Goal: Information Seeking & Learning: Learn about a topic

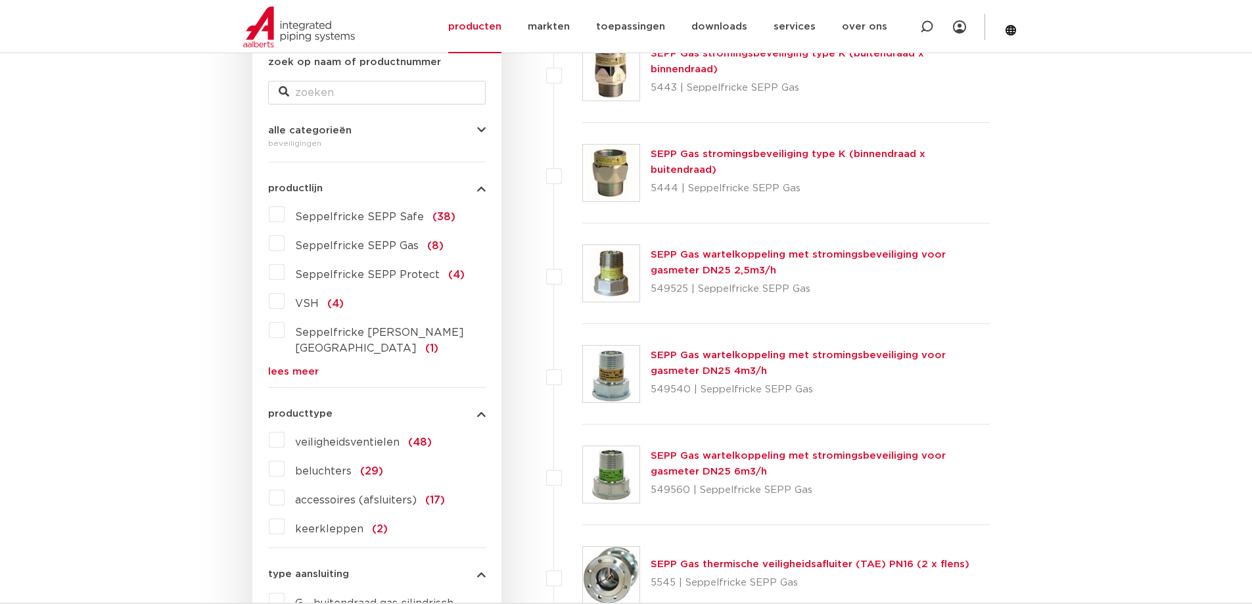
scroll to position [263, 0]
click at [308, 515] on label "keerkleppen (2)" at bounding box center [336, 525] width 103 height 21
click at [0, 0] on input "keerkleppen (2)" at bounding box center [0, 0] width 0 height 0
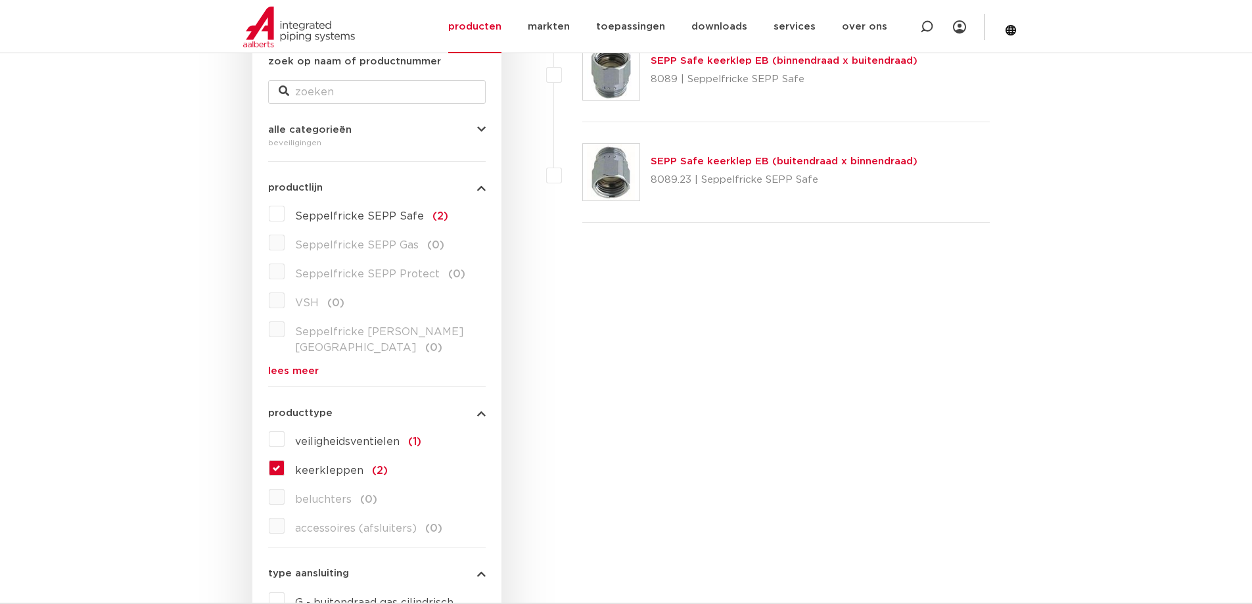
click at [314, 465] on span "keerkleppen" at bounding box center [329, 470] width 68 height 11
click at [0, 0] on input "keerkleppen (2)" at bounding box center [0, 0] width 0 height 0
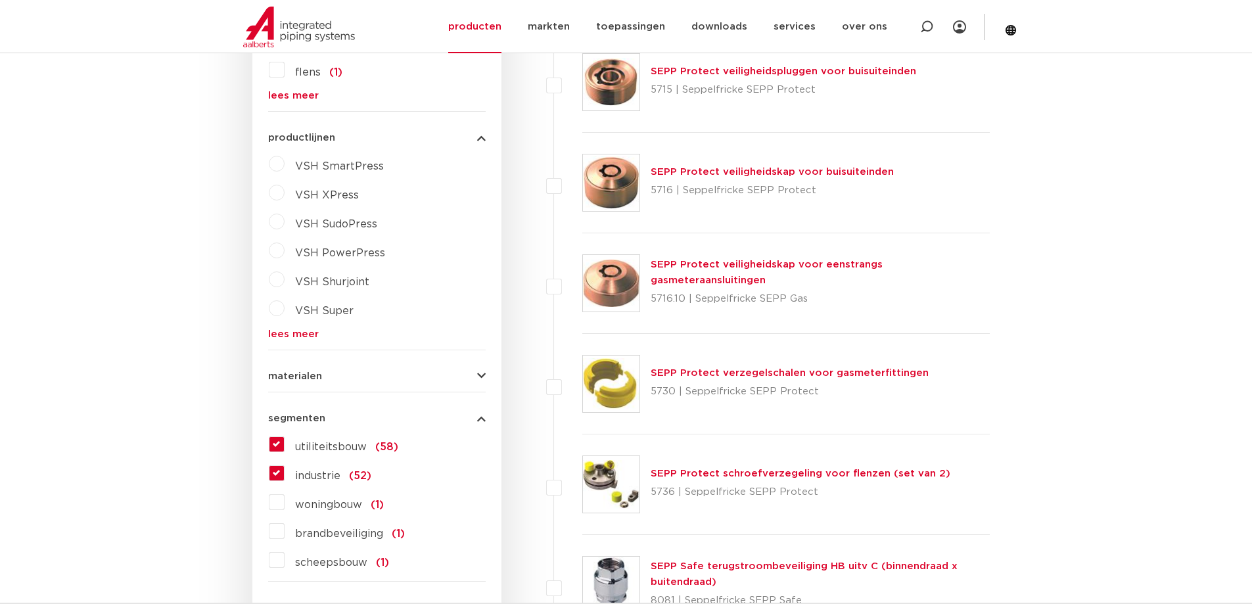
scroll to position [964, 0]
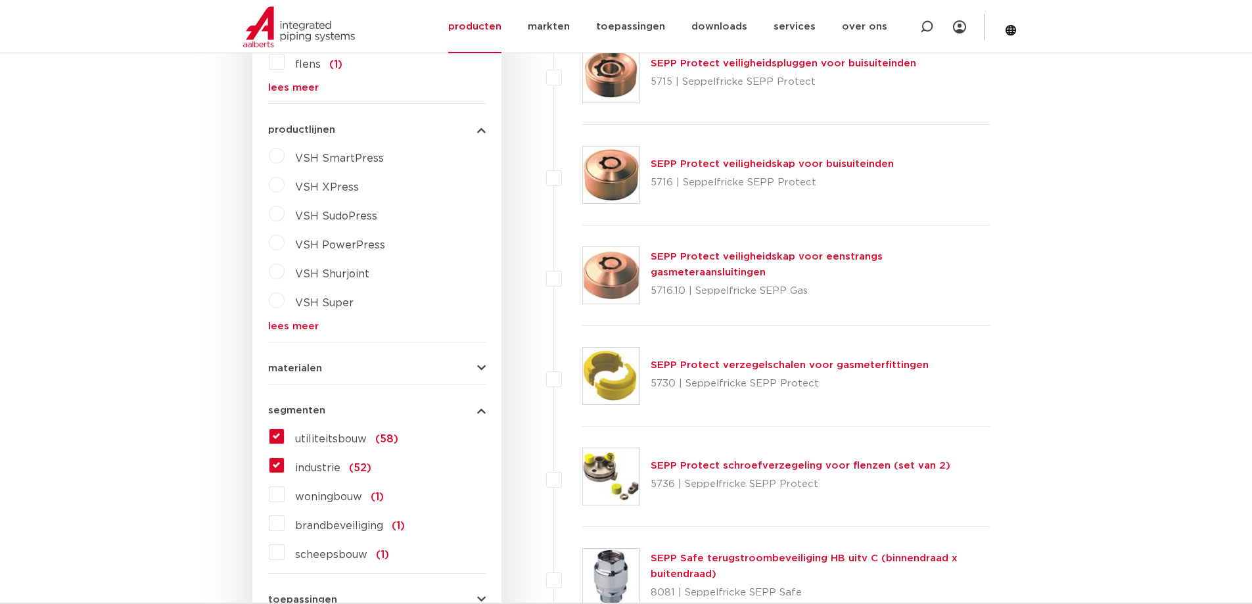
click at [303, 463] on span "industrie" at bounding box center [317, 468] width 45 height 11
click at [0, 0] on input "industrie (52)" at bounding box center [0, 0] width 0 height 0
click at [310, 434] on span "utiliteitsbouw" at bounding box center [331, 439] width 72 height 11
click at [0, 0] on input "utiliteitsbouw (58)" at bounding box center [0, 0] width 0 height 0
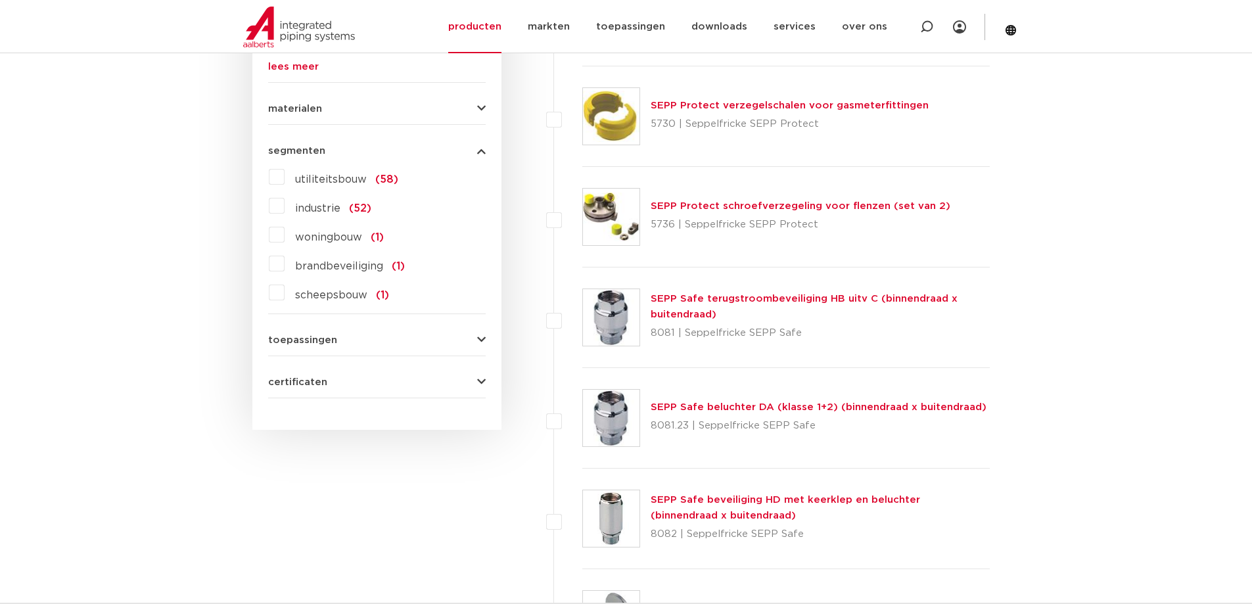
scroll to position [1227, 0]
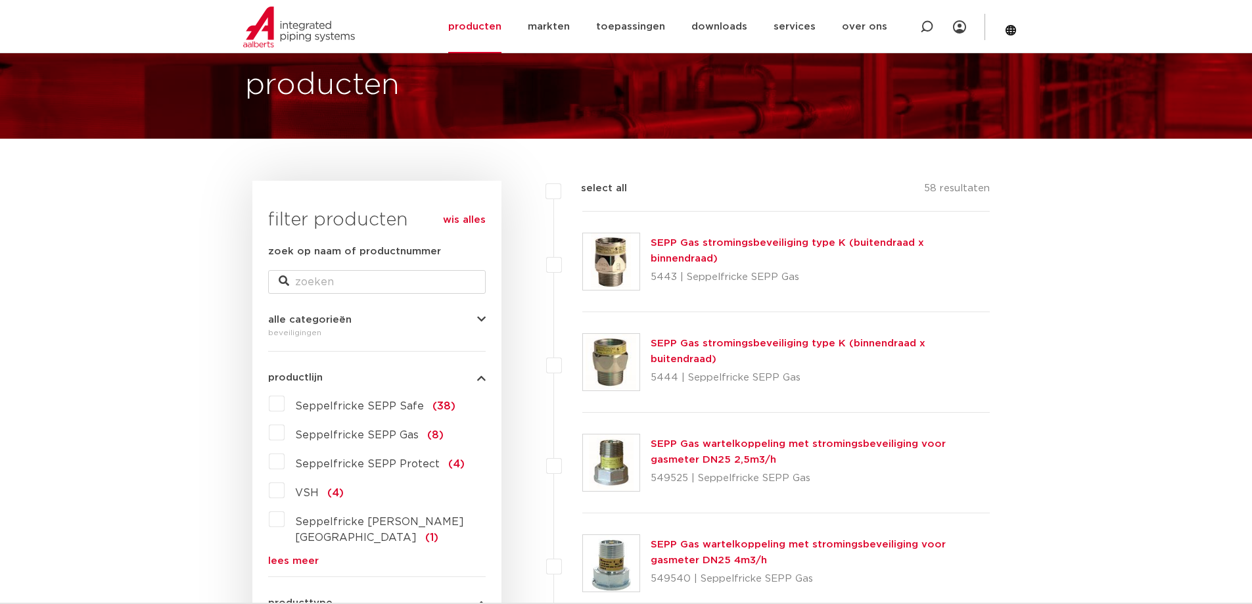
scroll to position [26, 0]
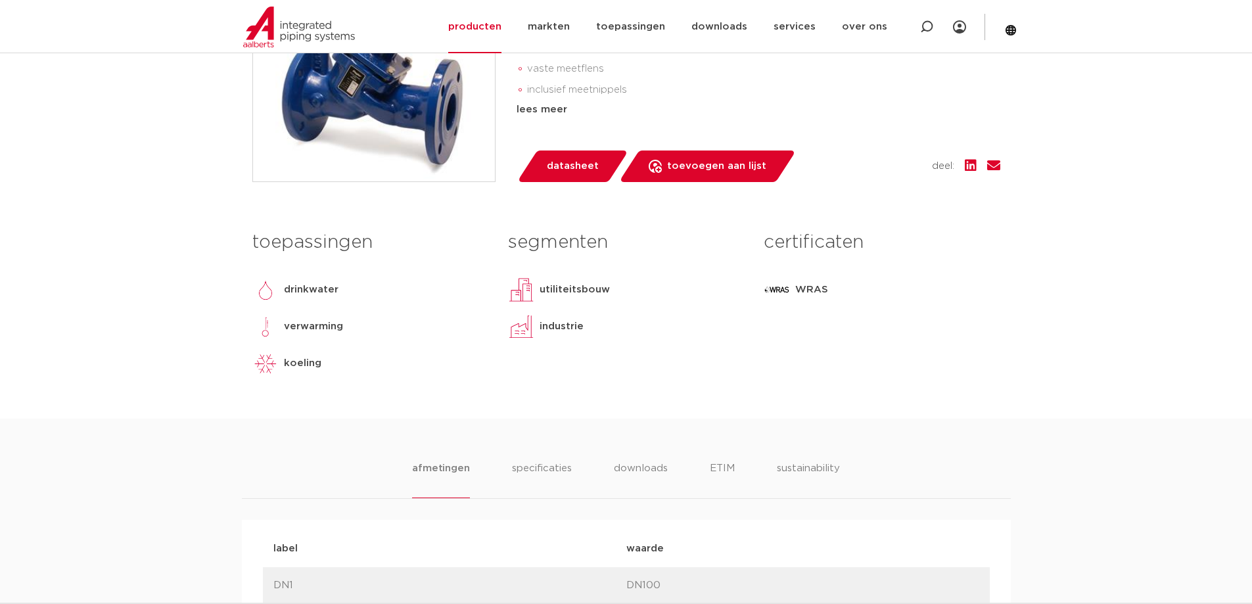
scroll to position [131, 0]
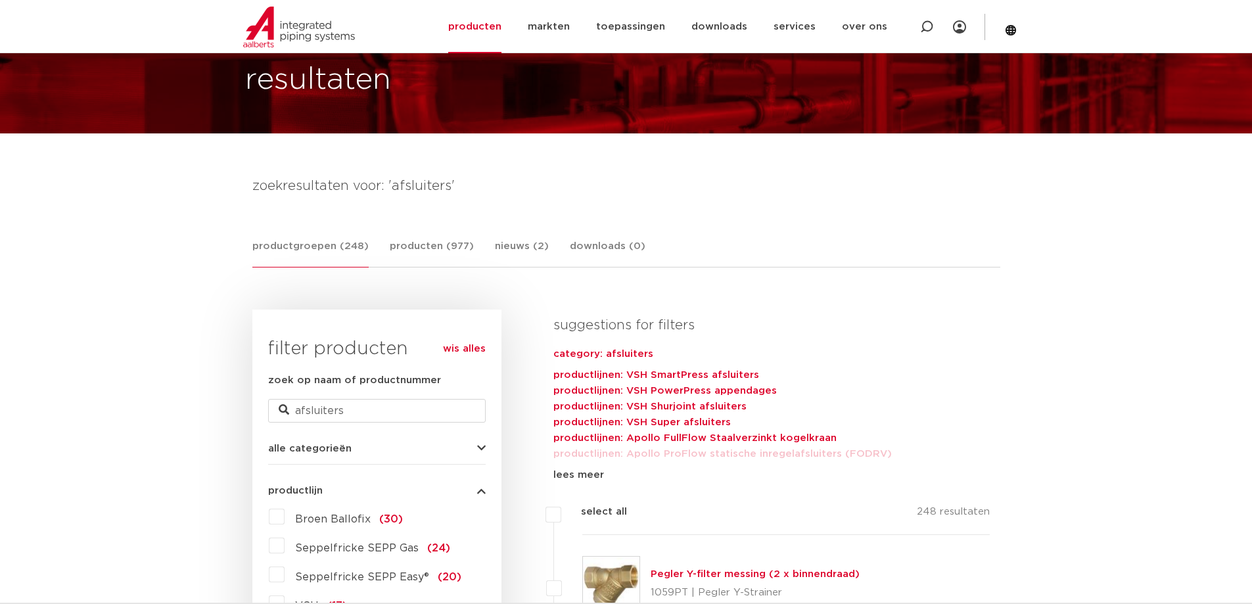
scroll to position [197, 0]
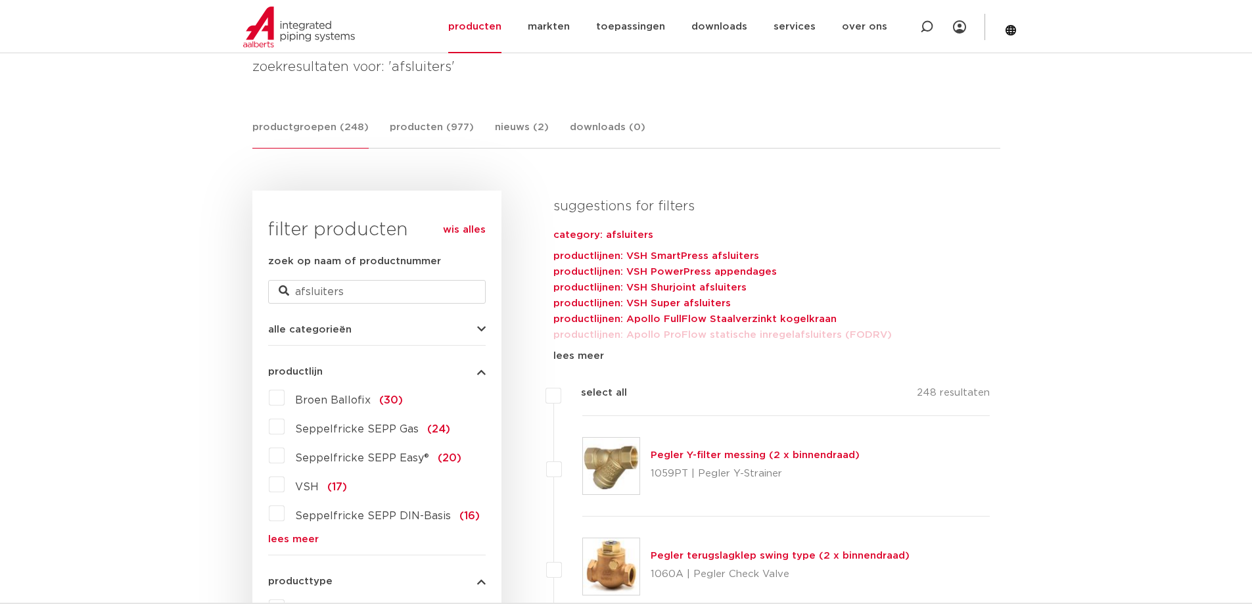
click at [370, 332] on button "alle categorieën" at bounding box center [377, 330] width 218 height 10
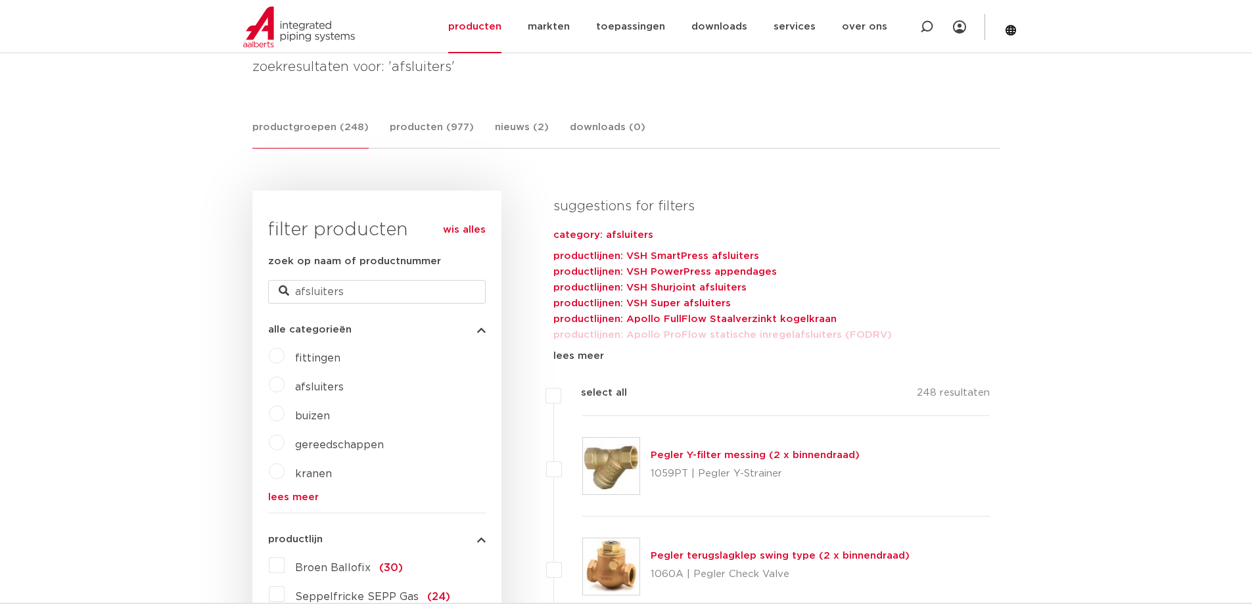
click at [314, 365] on label "fittingen" at bounding box center [313, 355] width 56 height 21
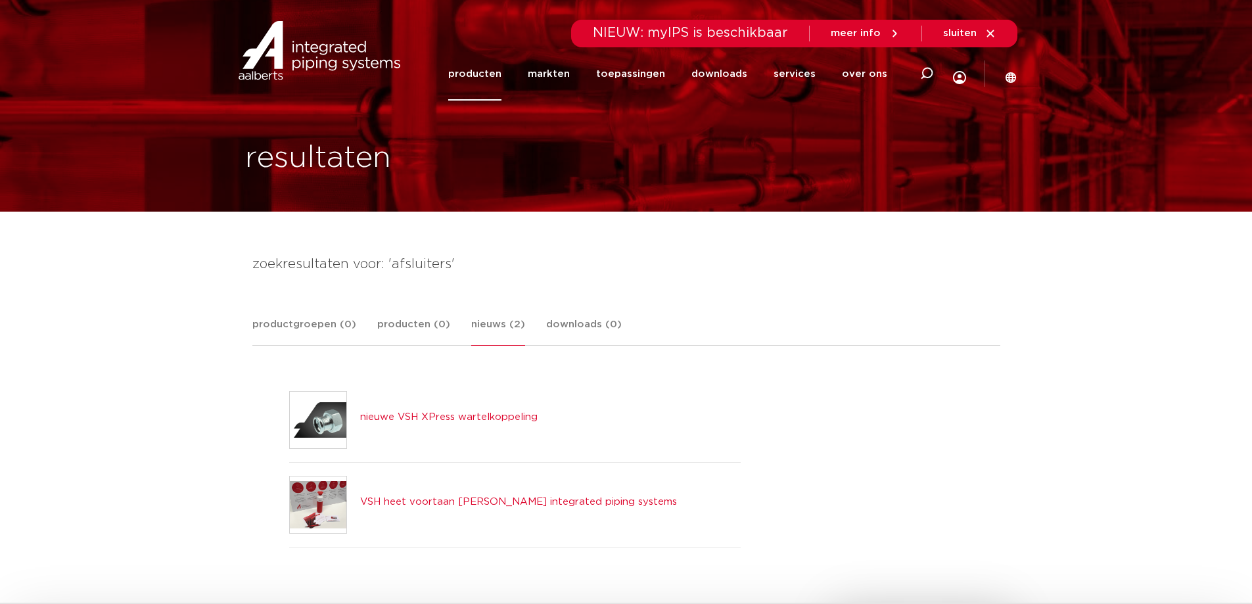
click at [378, 412] on link "nieuwe VSH XPress wartelkoppeling" at bounding box center [448, 417] width 177 height 10
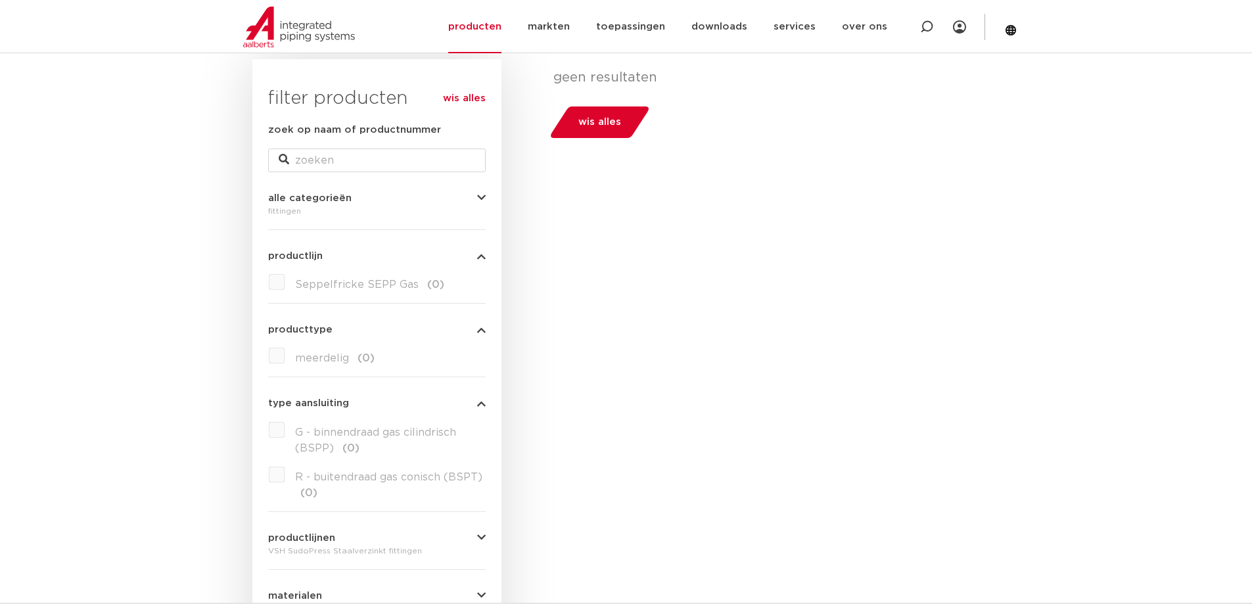
click at [618, 107] on link "wis alles" at bounding box center [599, 122] width 103 height 32
click at [609, 118] on span "wis alles" at bounding box center [599, 122] width 43 height 21
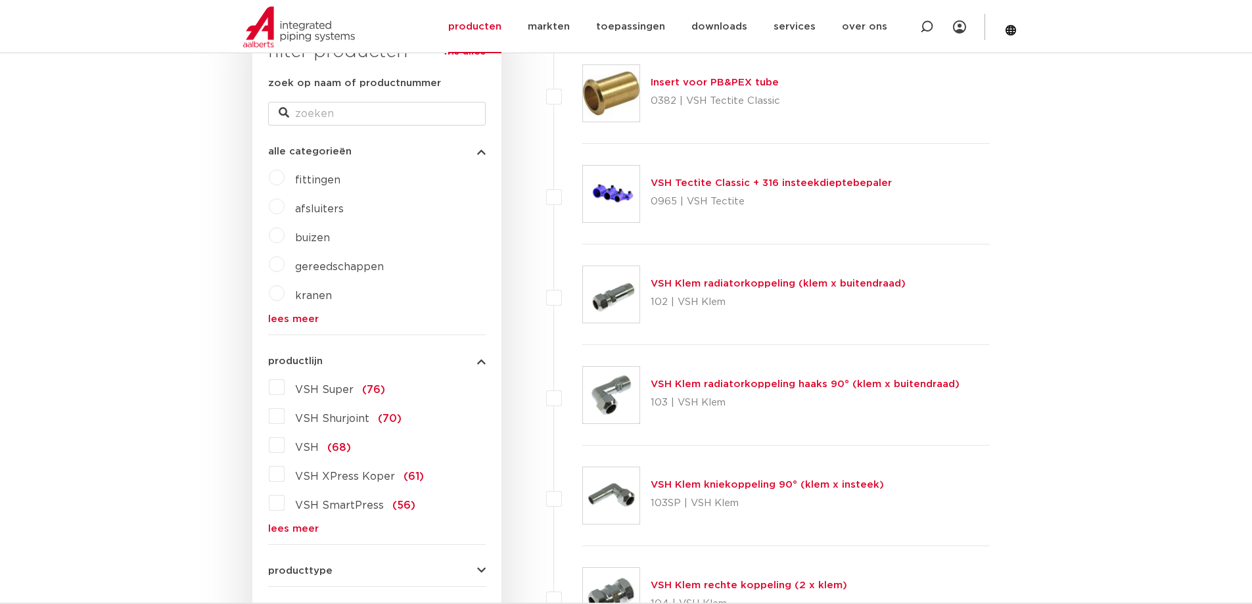
scroll to position [329, 0]
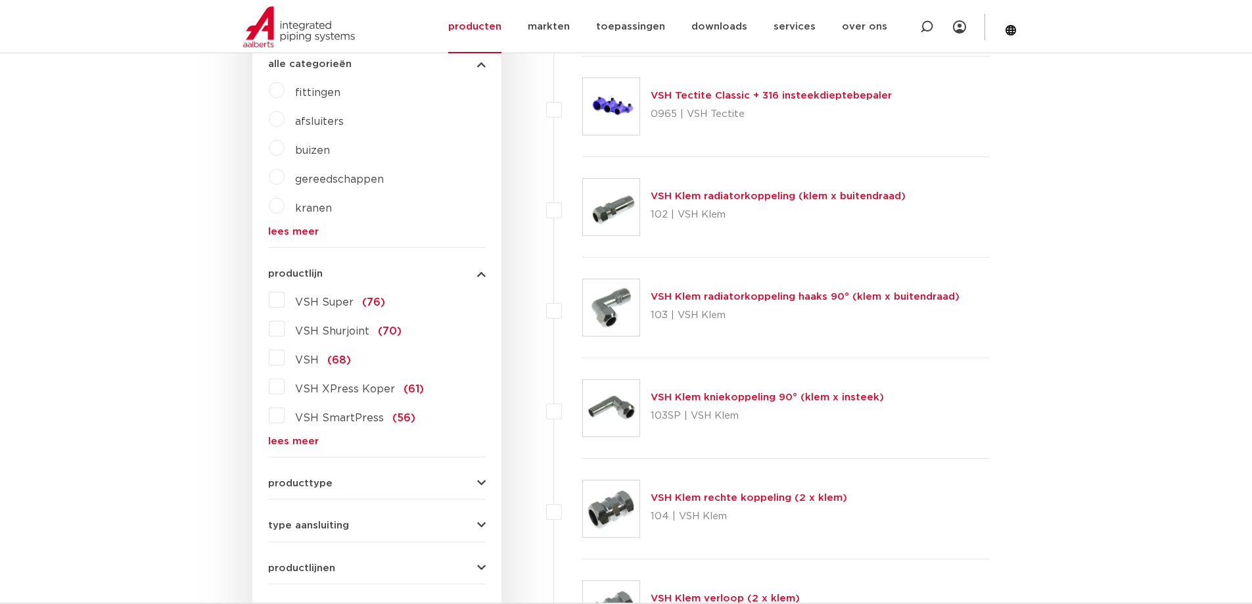
click at [307, 440] on link "lees meer" at bounding box center [377, 441] width 218 height 10
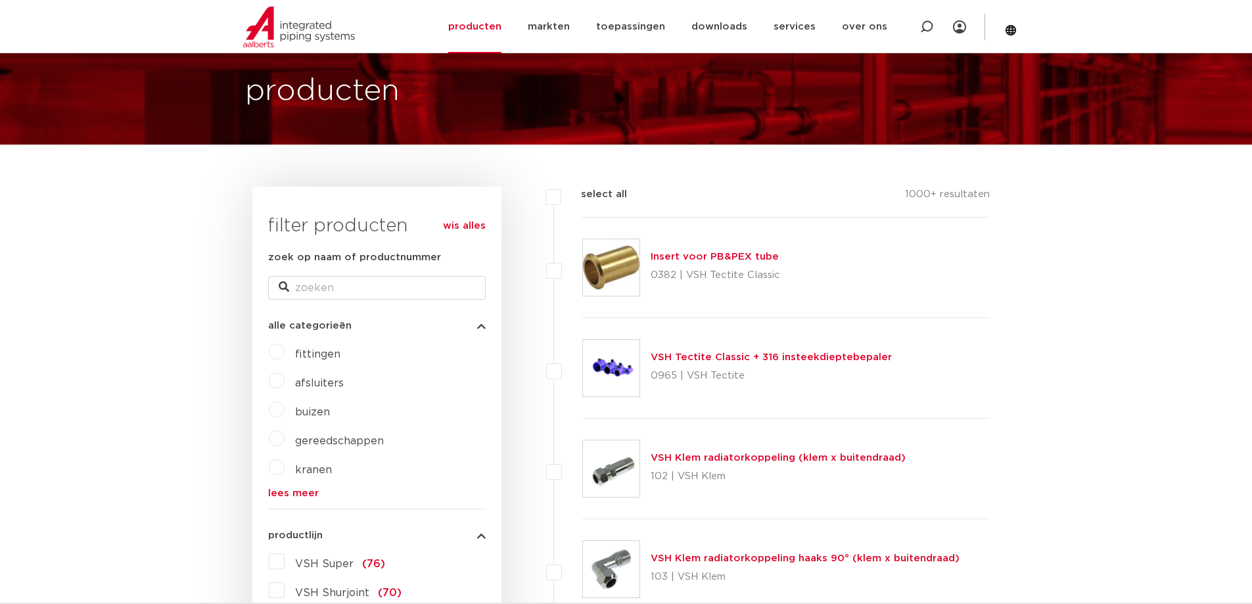
scroll to position [66, 0]
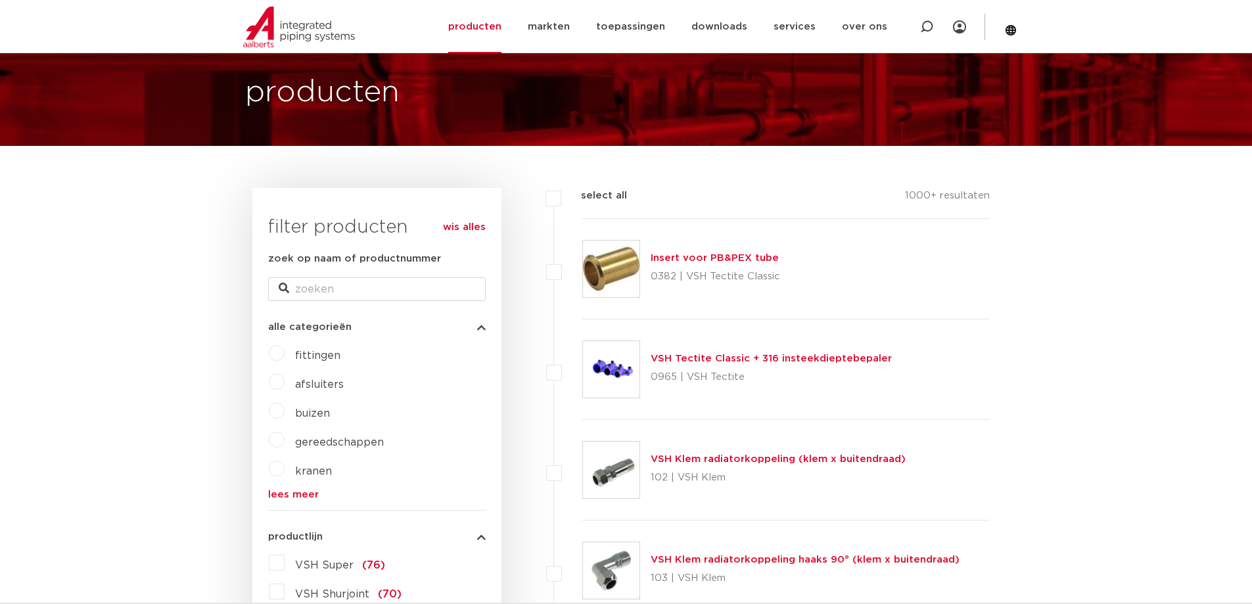
click at [310, 354] on span "fittingen" at bounding box center [317, 355] width 45 height 11
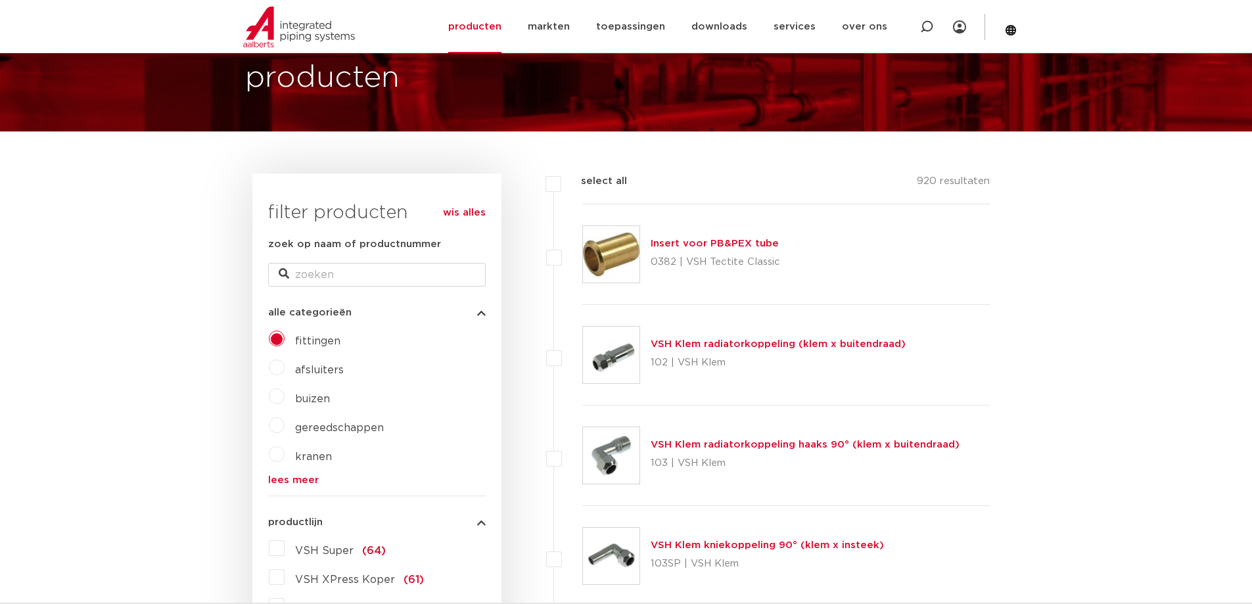
scroll to position [197, 0]
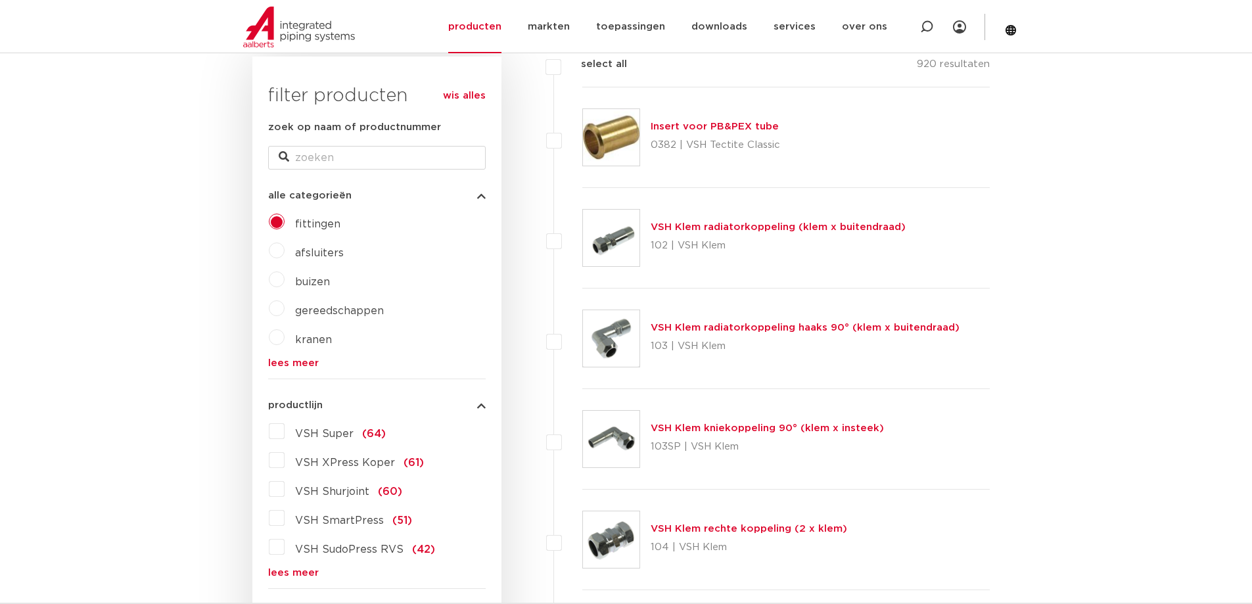
click at [344, 520] on span "VSH SmartPress" at bounding box center [339, 520] width 89 height 11
click at [0, 0] on input "VSH SmartPress (51)" at bounding box center [0, 0] width 0 height 0
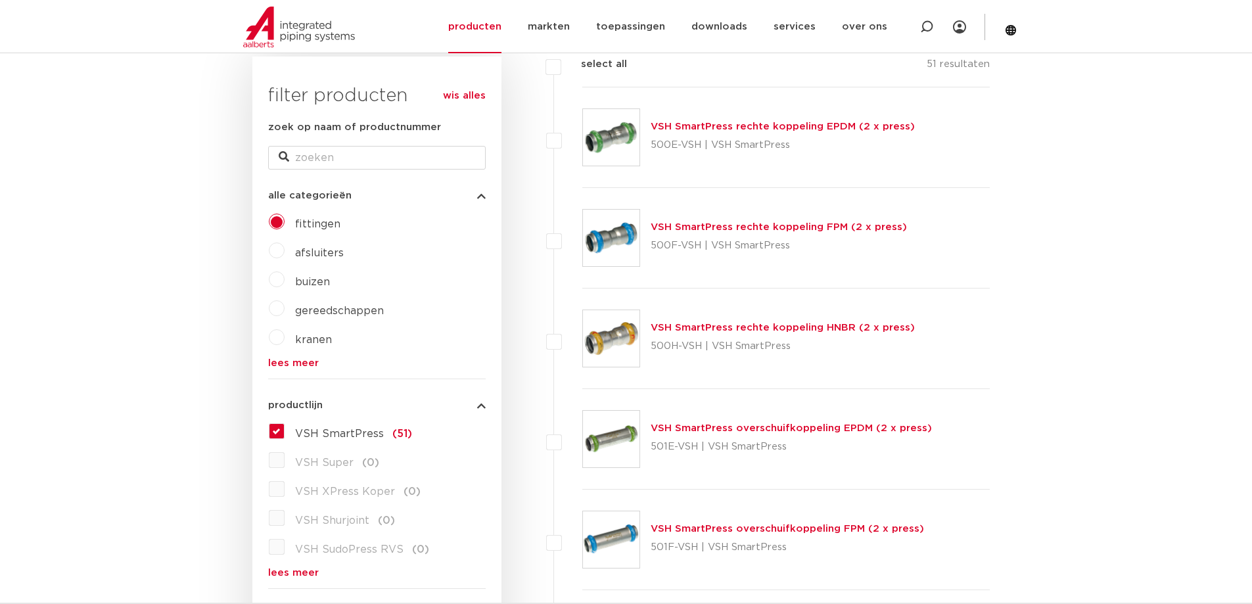
click at [340, 433] on span "VSH SmartPress" at bounding box center [339, 433] width 89 height 11
click at [0, 0] on input "VSH SmartPress (51)" at bounding box center [0, 0] width 0 height 0
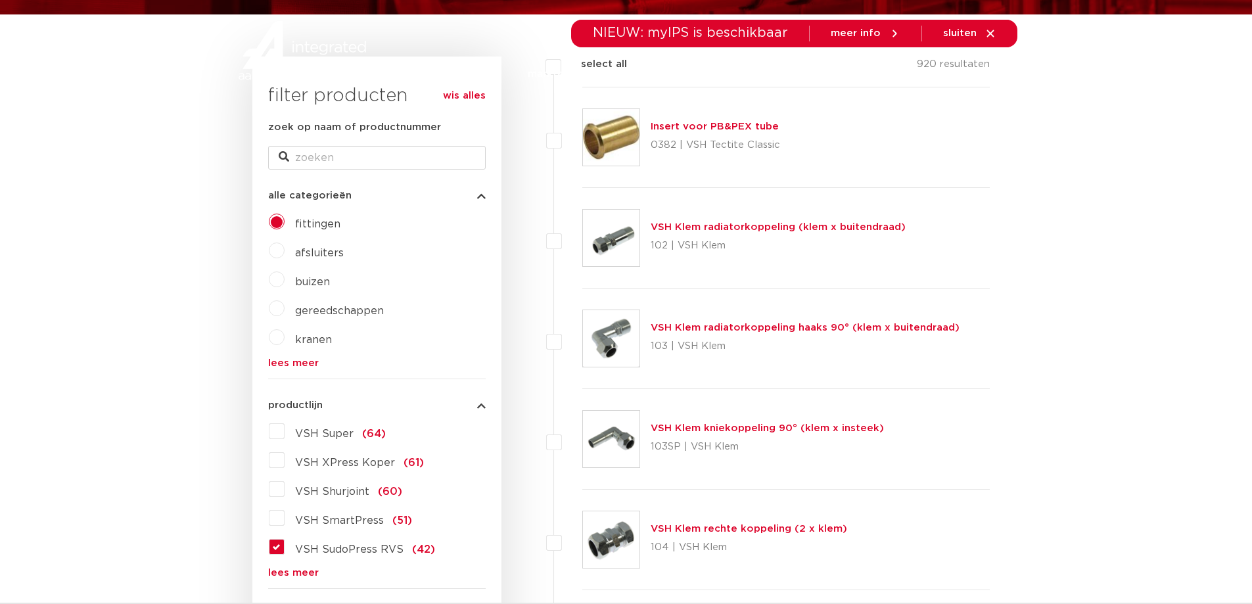
scroll to position [197, 0]
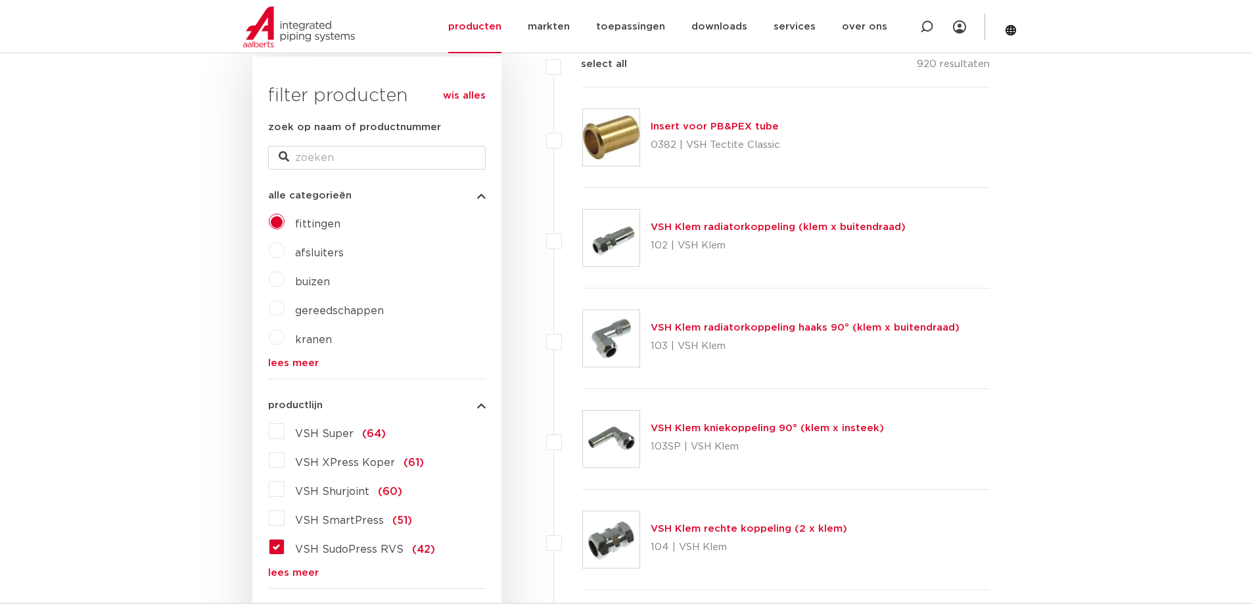
click at [334, 551] on span "VSH SudoPress RVS" at bounding box center [349, 549] width 108 height 11
click at [0, 0] on input "VSH SudoPress RVS (42)" at bounding box center [0, 0] width 0 height 0
click at [308, 572] on link "lees meer" at bounding box center [377, 573] width 218 height 10
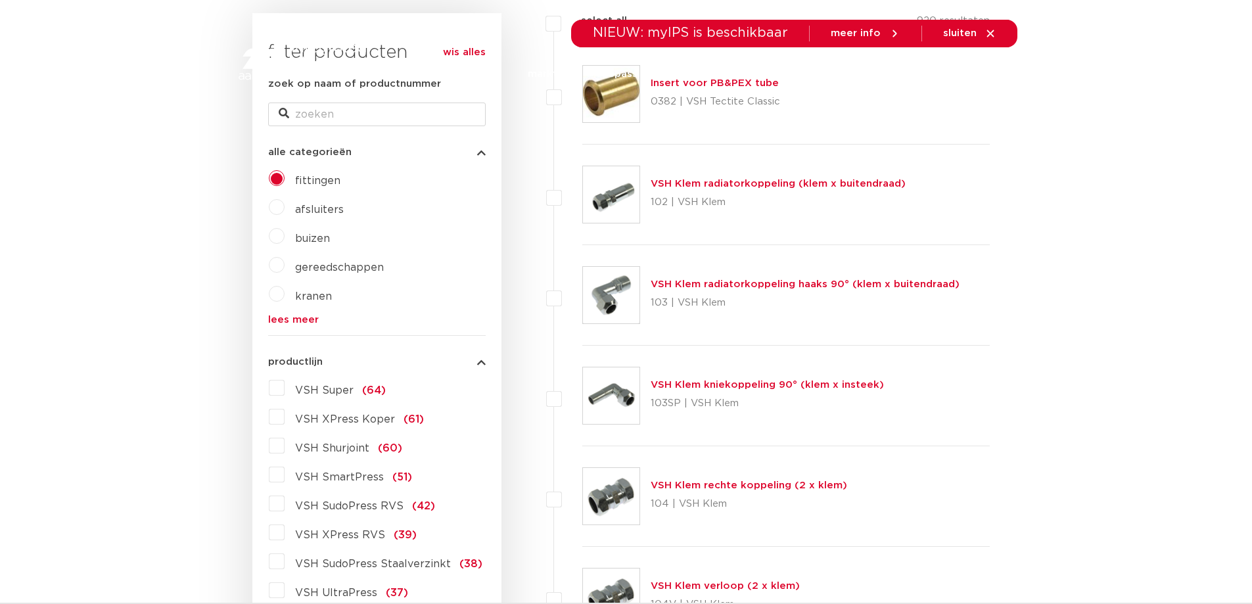
scroll to position [0, 0]
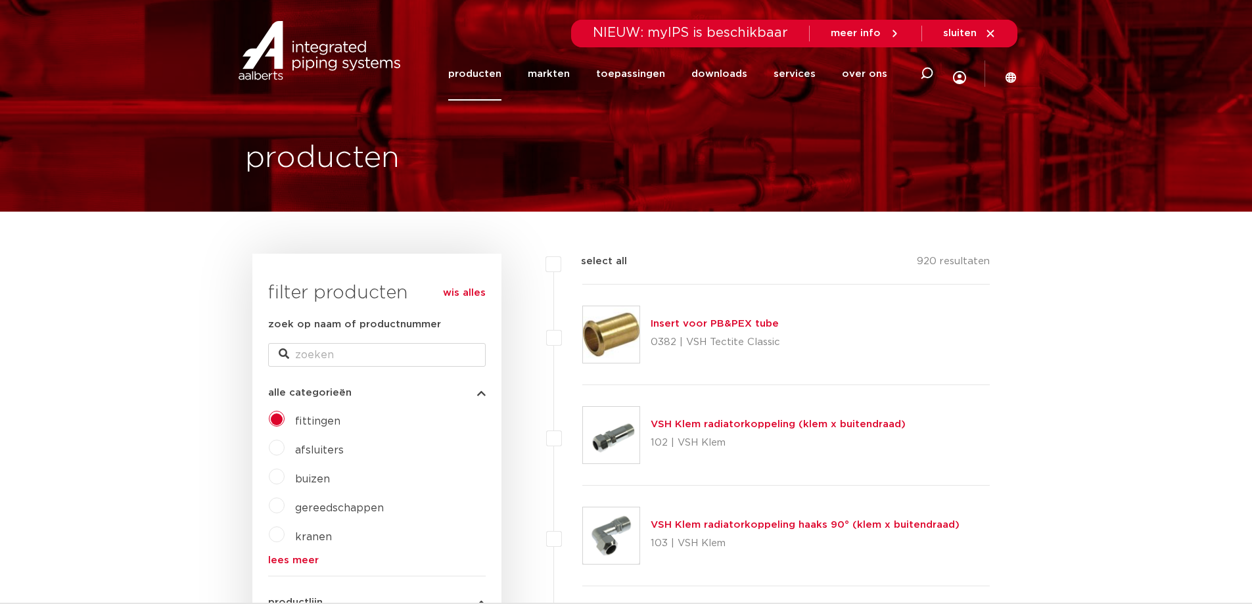
click at [287, 564] on link "lees meer" at bounding box center [377, 560] width 218 height 10
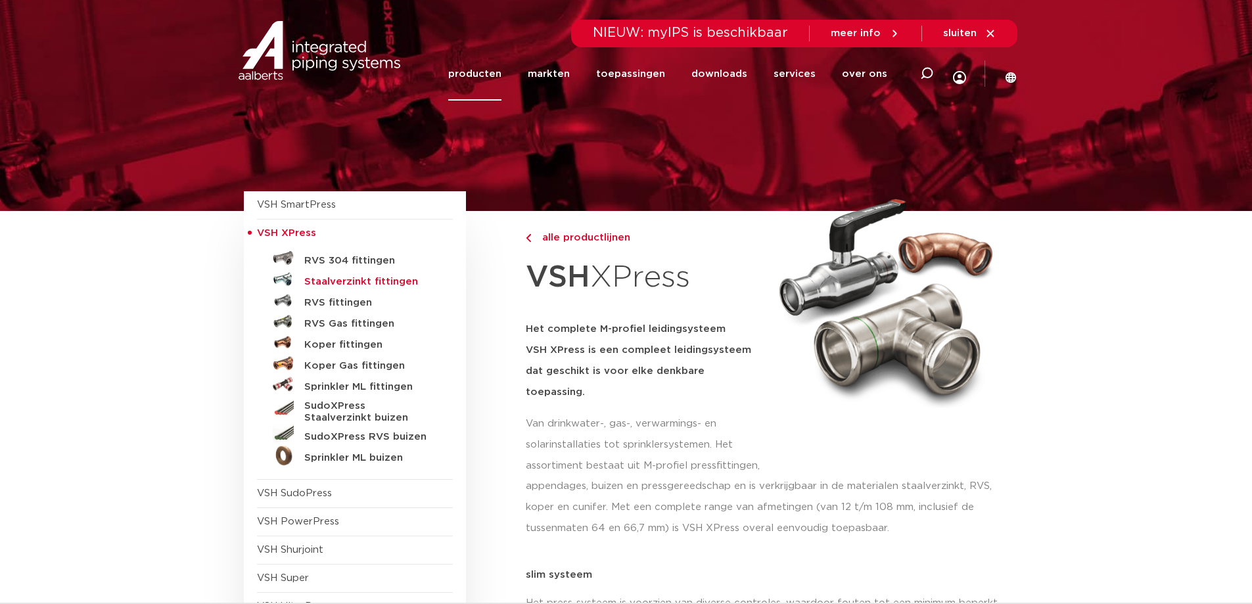
click at [369, 286] on h5 "Staalverzinkt fittingen" at bounding box center [369, 282] width 130 height 12
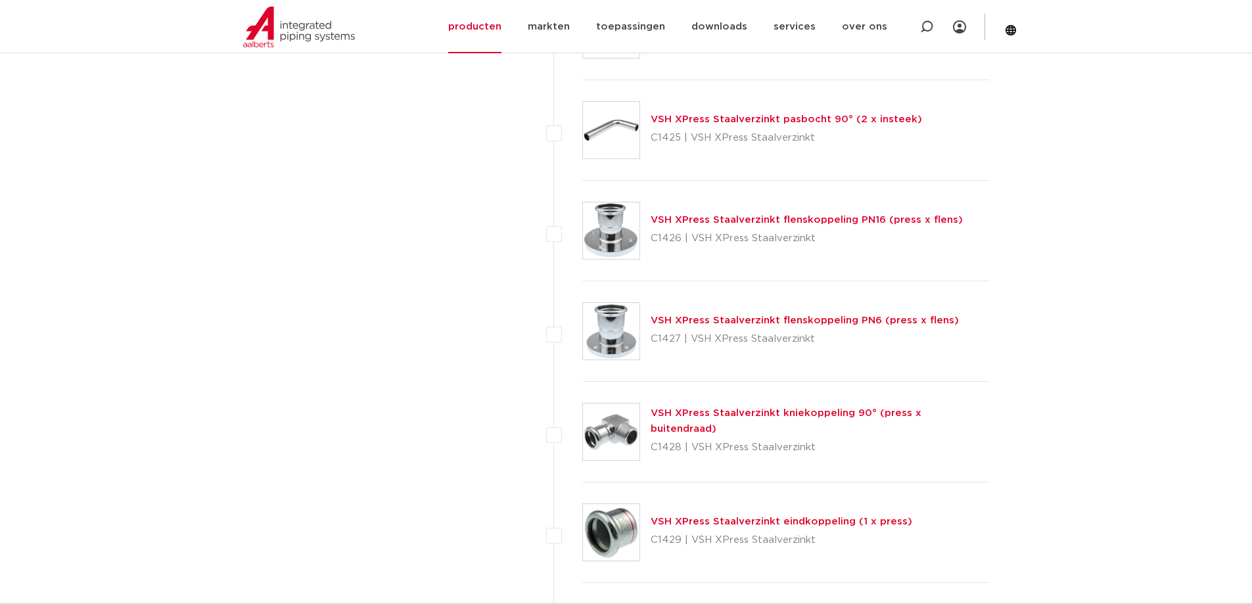
scroll to position [1774, 0]
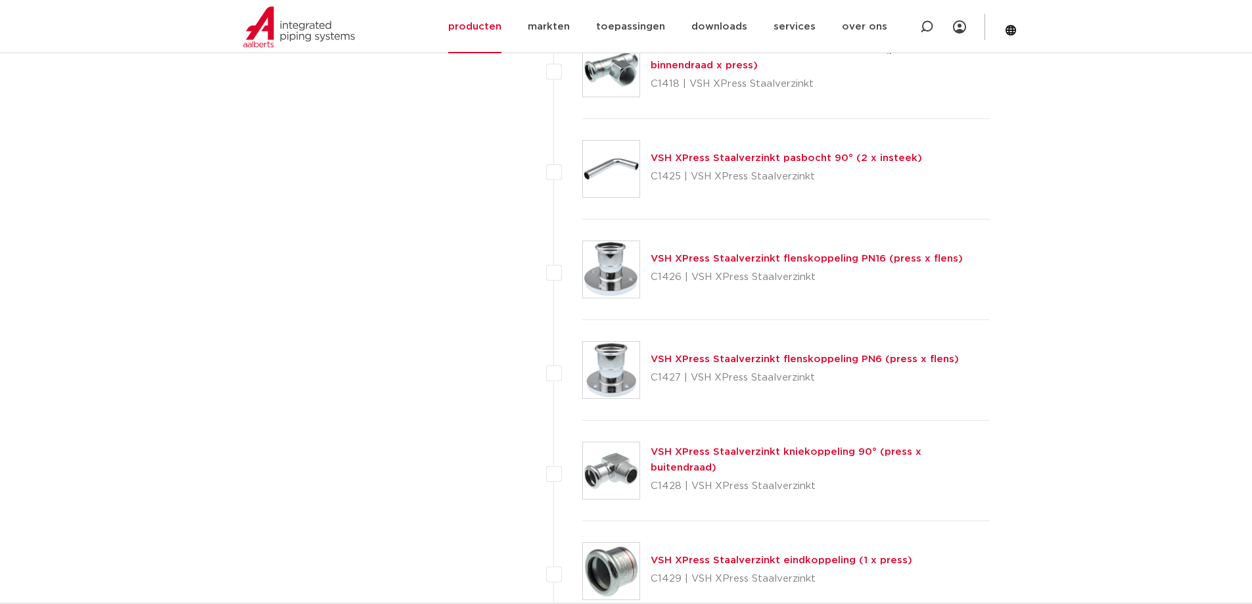
click at [626, 272] on img at bounding box center [611, 269] width 57 height 57
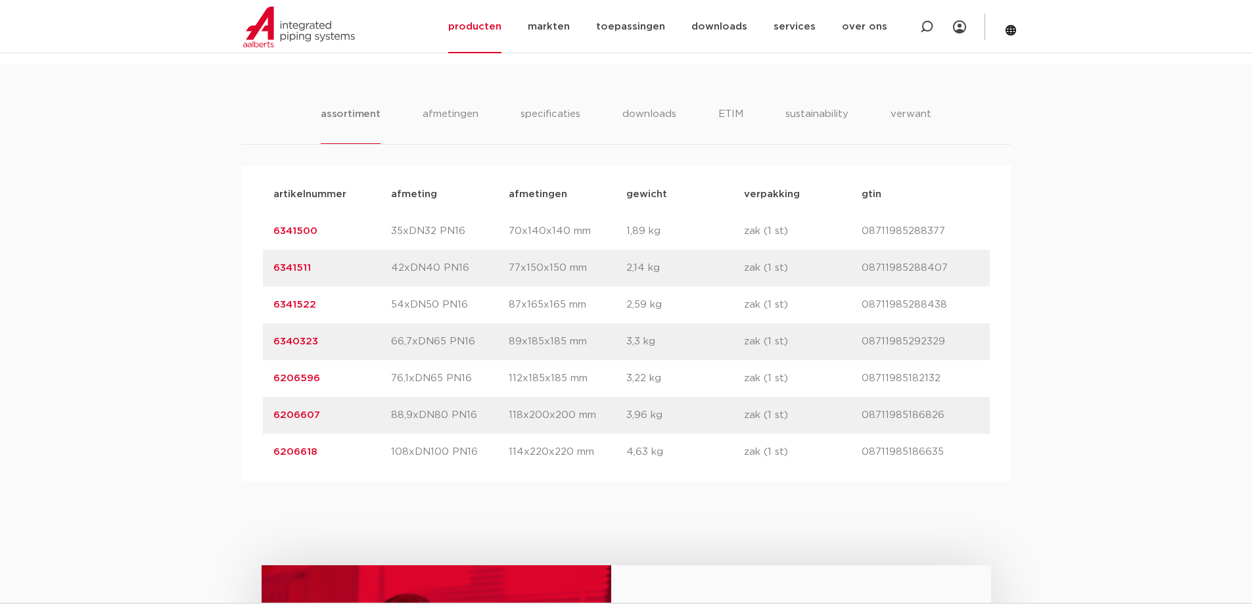
scroll to position [854, 0]
